Goal: Task Accomplishment & Management: Use online tool/utility

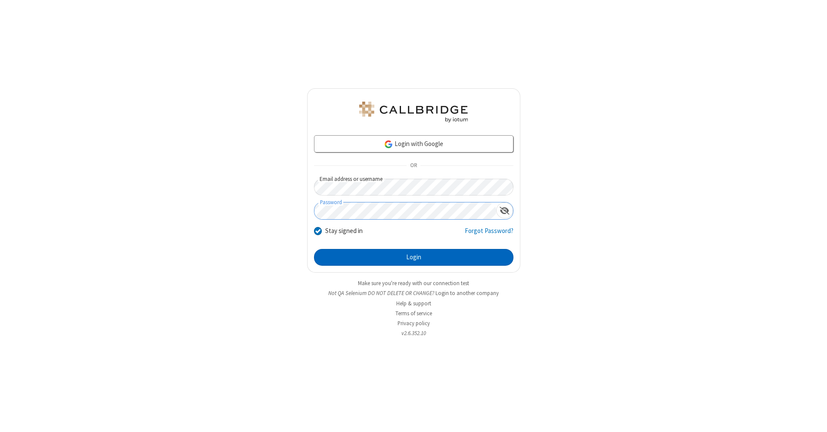
click at [413, 258] on button "Login" at bounding box center [413, 257] width 199 height 17
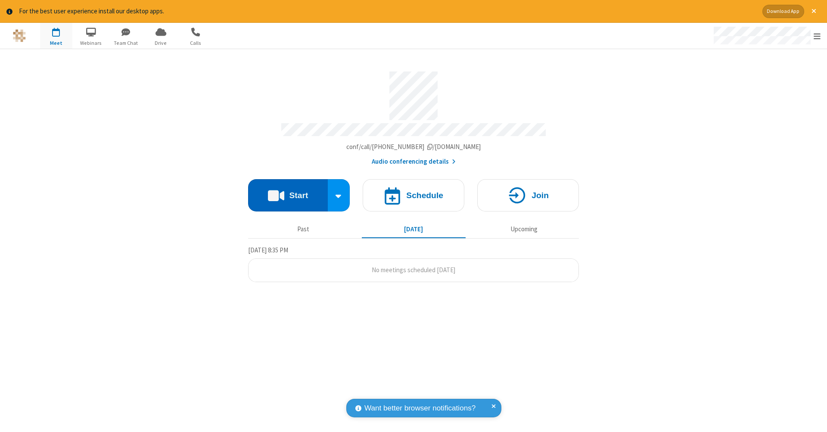
click at [288, 191] on button "Start" at bounding box center [288, 195] width 80 height 32
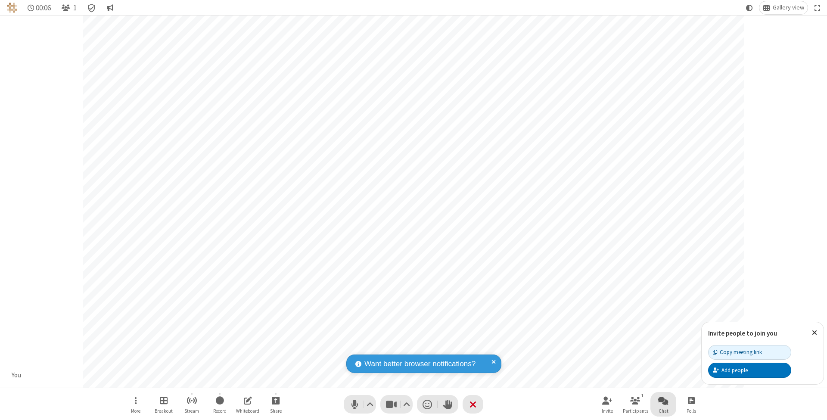
click at [663, 400] on span "Open chat" at bounding box center [663, 400] width 10 height 11
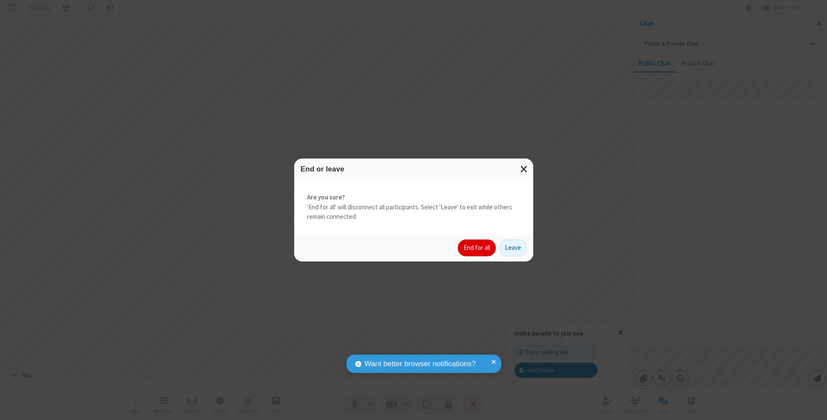
click at [477, 247] on button "End for all" at bounding box center [477, 247] width 38 height 17
